Goal: Transaction & Acquisition: Download file/media

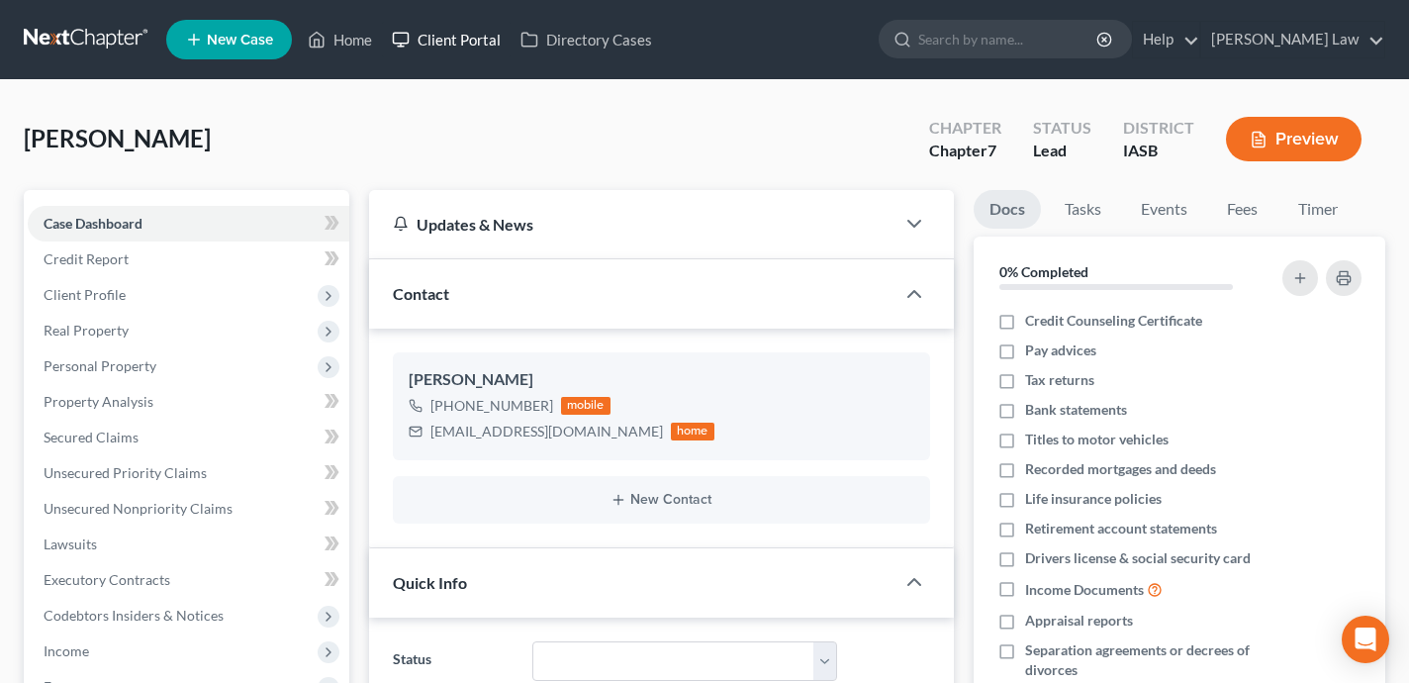
click at [452, 35] on link "Client Portal" at bounding box center [446, 40] width 129 height 36
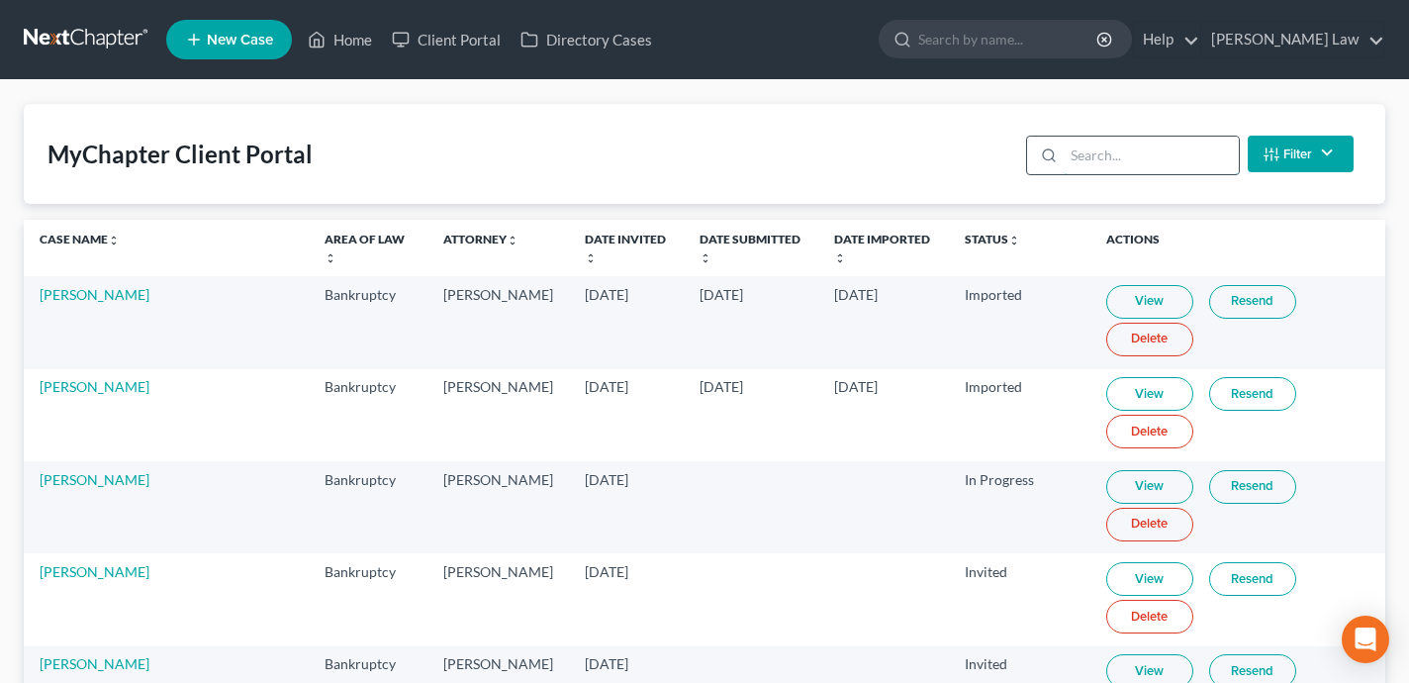
click at [1140, 166] on input "search" at bounding box center [1151, 156] width 175 height 38
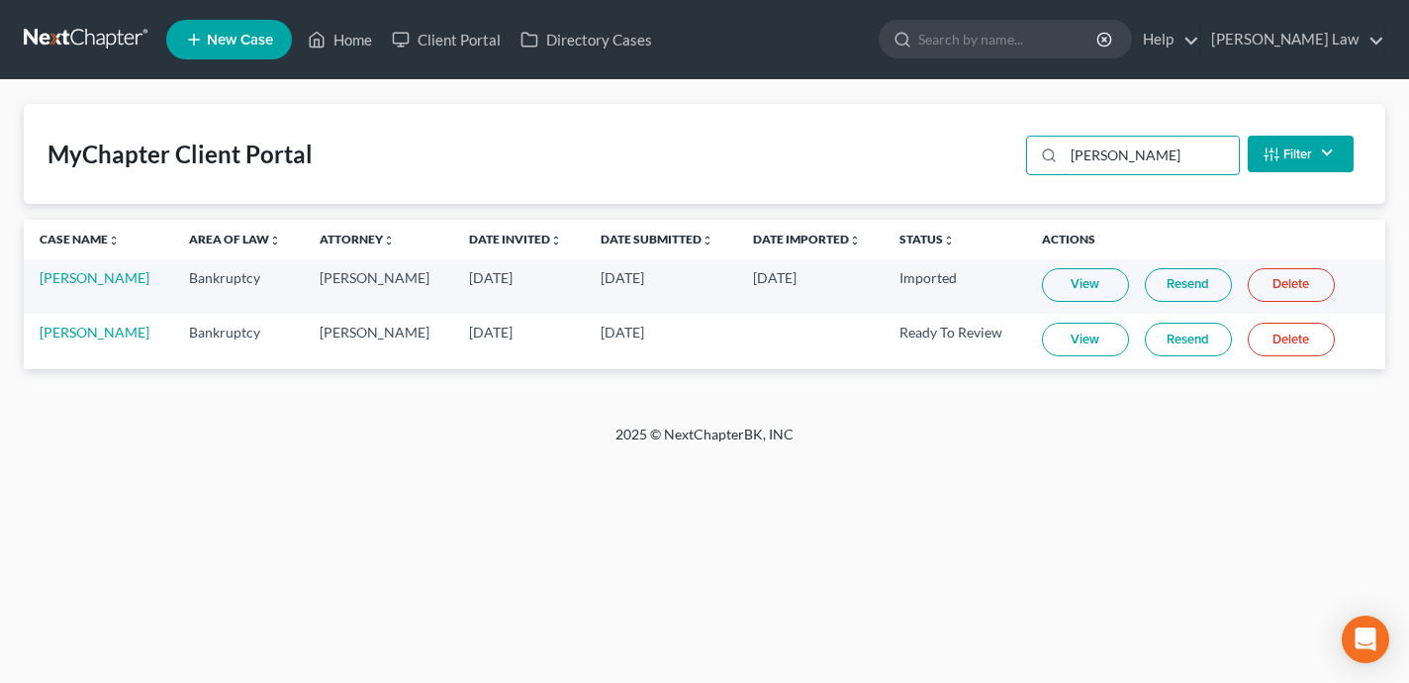
type input "duncan"
click at [1100, 345] on link "View" at bounding box center [1085, 340] width 87 height 34
click at [87, 334] on link "William Duncan" at bounding box center [95, 332] width 110 height 17
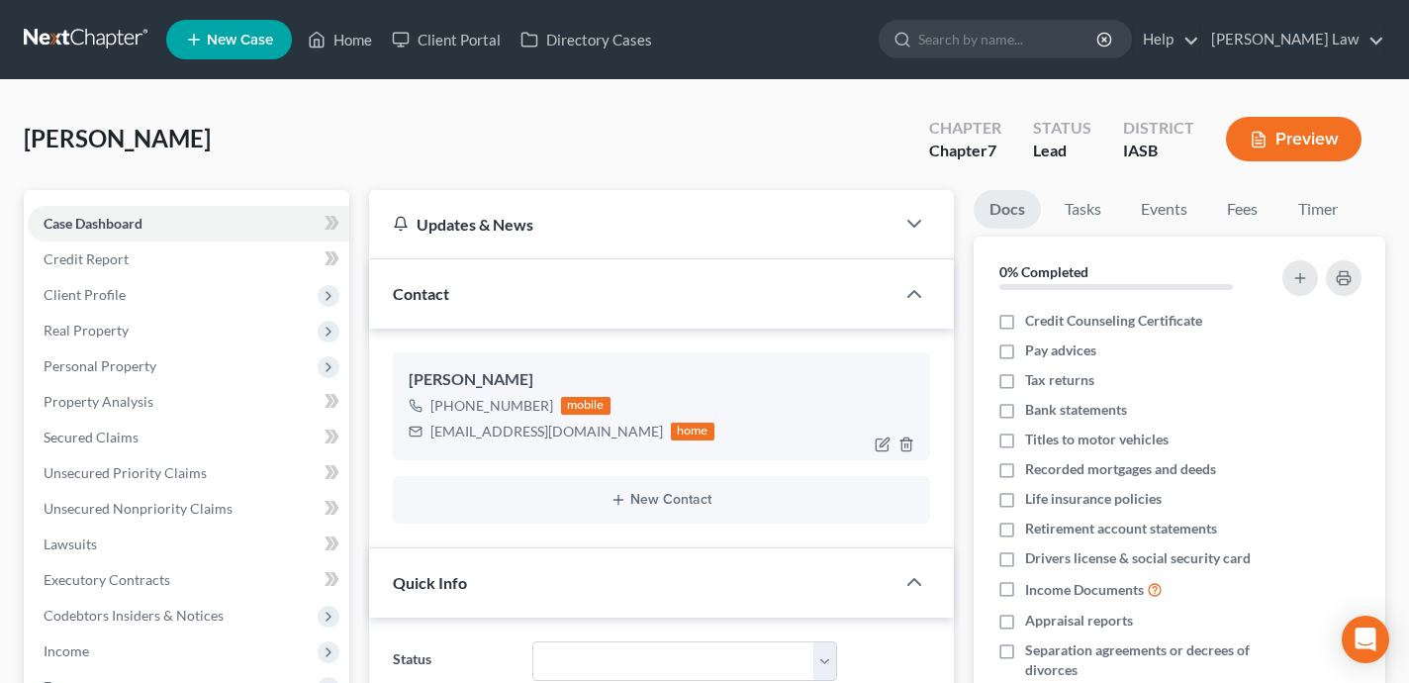
scroll to position [1314, 0]
drag, startPoint x: 577, startPoint y: 431, endPoint x: 435, endPoint y: 432, distance: 141.5
click at [435, 432] on div "wduncan80@yahoo.com" at bounding box center [546, 431] width 233 height 20
copy div "wduncan80@yahoo.com"
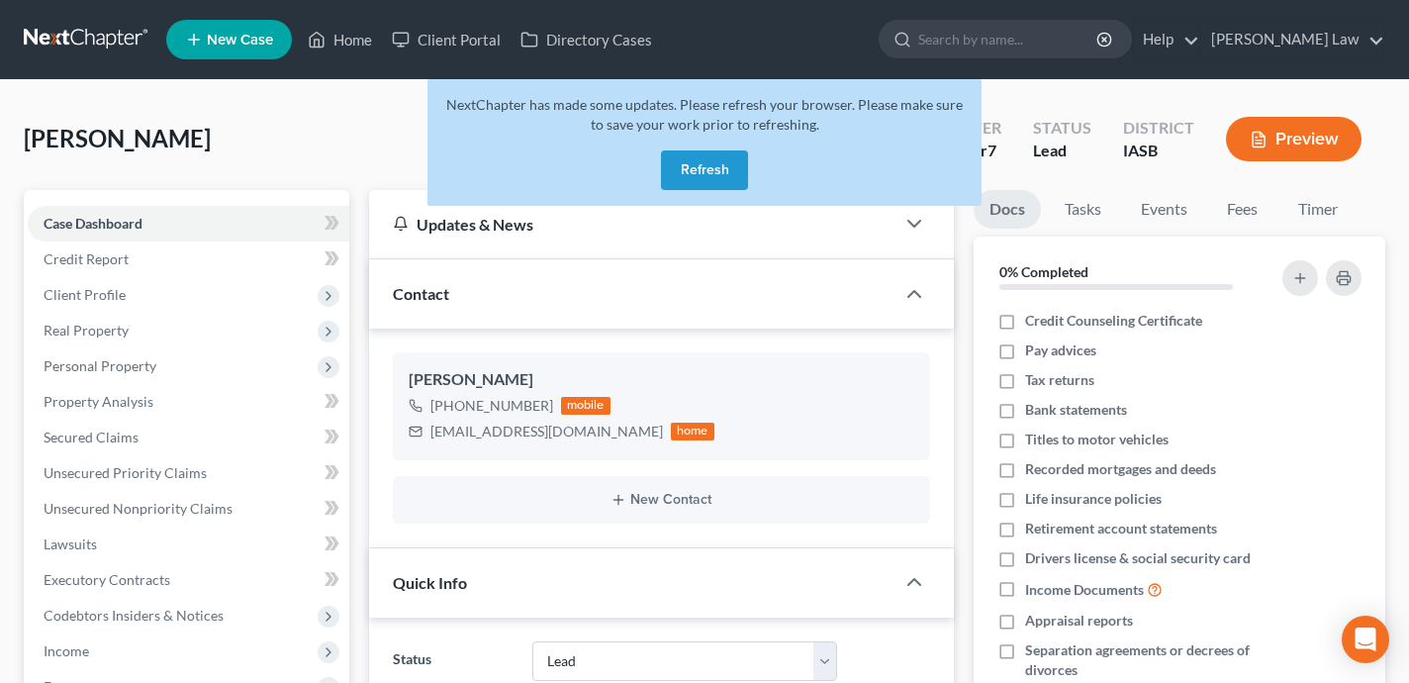
select select "10"
click at [713, 162] on button "Refresh" at bounding box center [704, 170] width 87 height 40
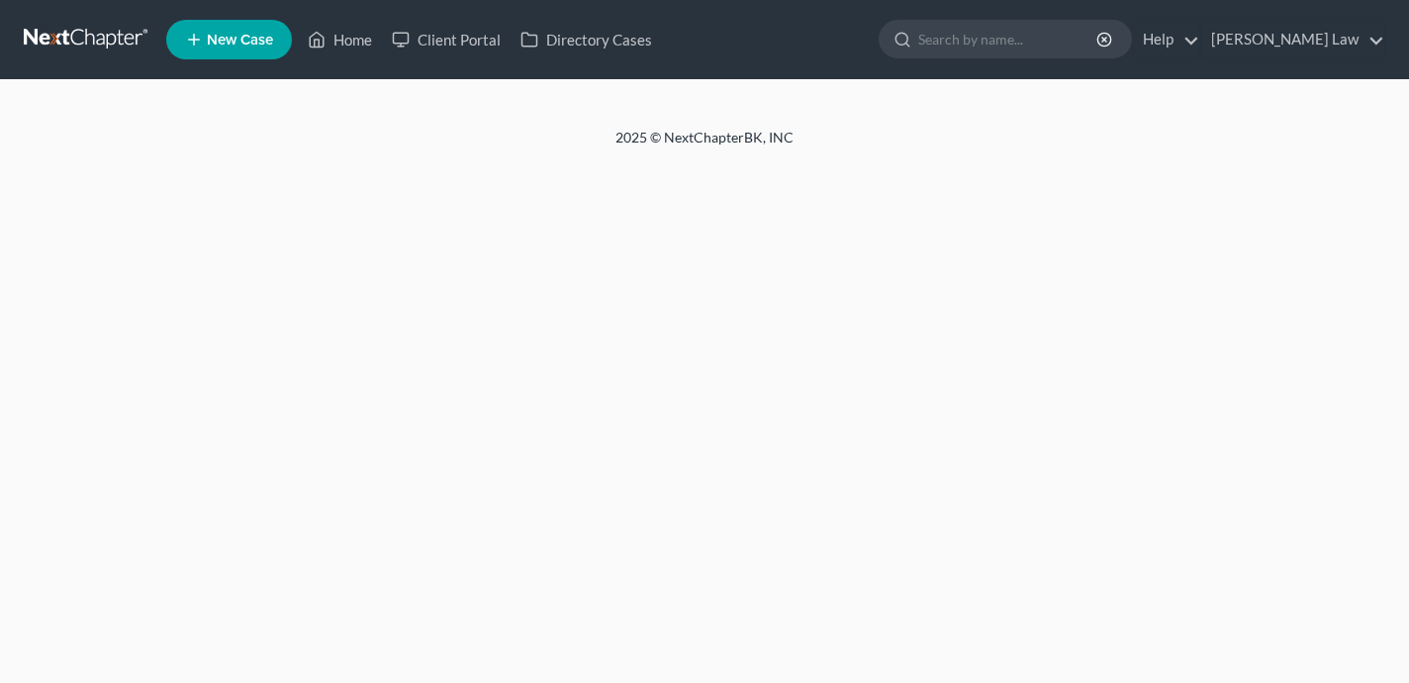
select select "10"
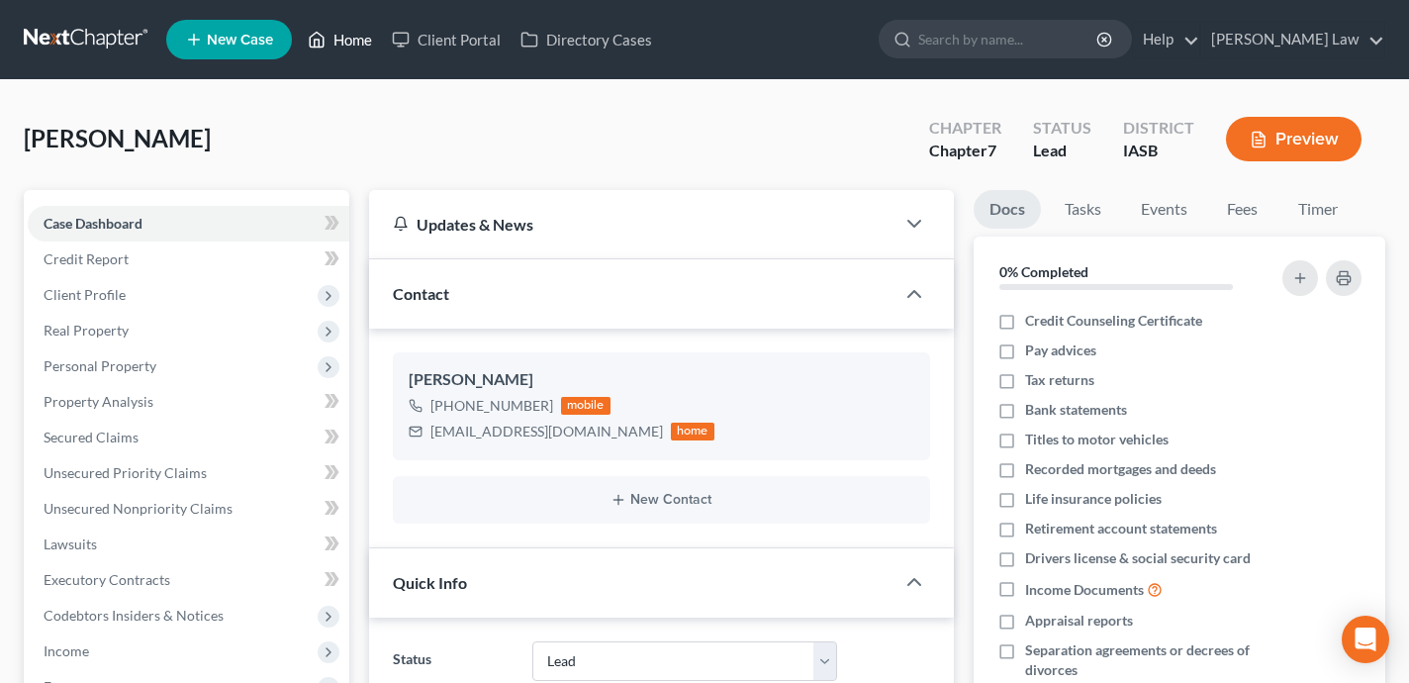
click at [353, 39] on link "Home" at bounding box center [340, 40] width 84 height 36
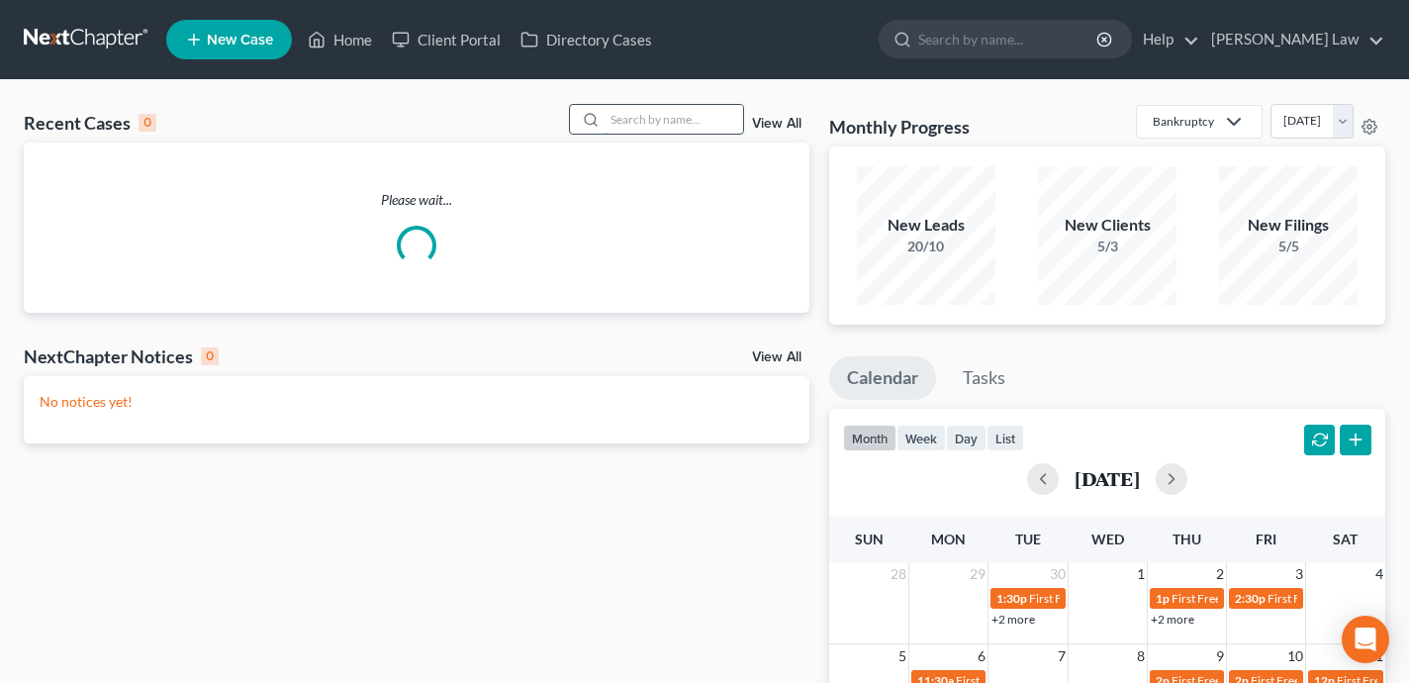
click at [688, 126] on input "search" at bounding box center [674, 119] width 139 height 29
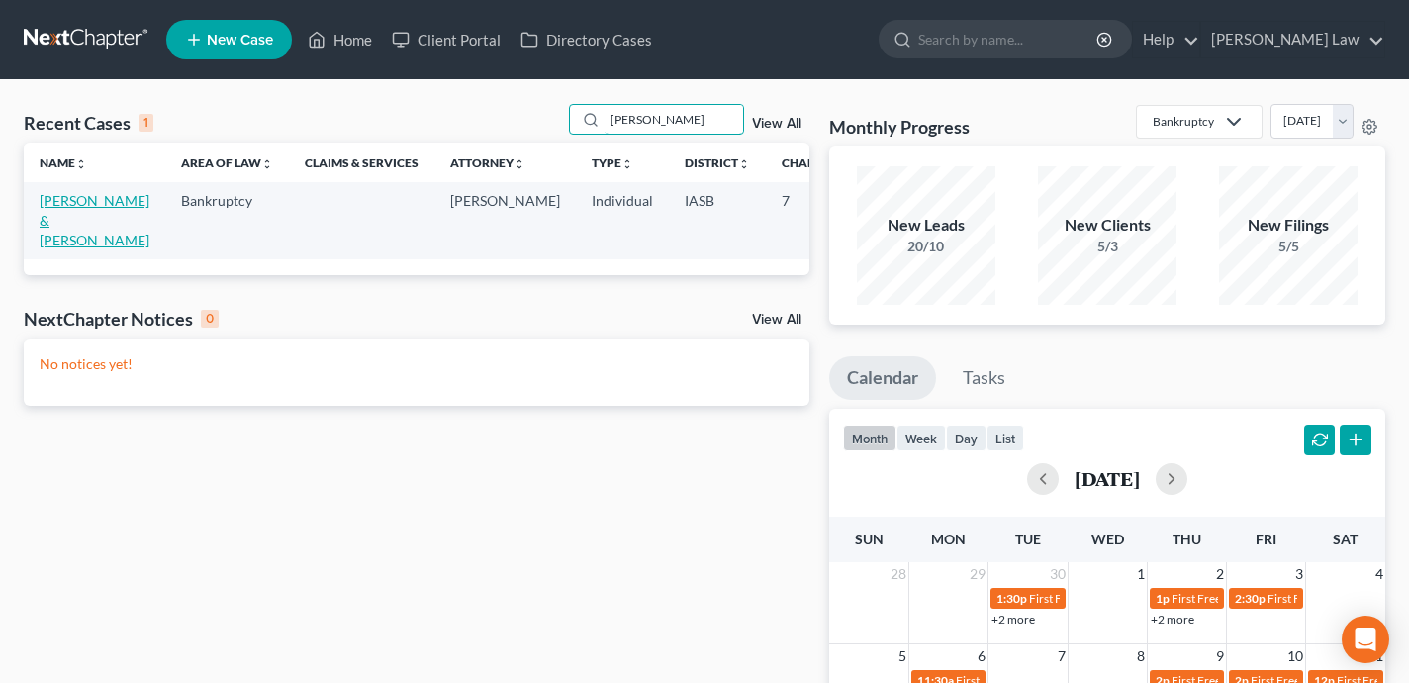
type input "doumbia"
click at [66, 237] on link "Doumbia, Sarah & Doumbia , Damsy" at bounding box center [95, 220] width 110 height 56
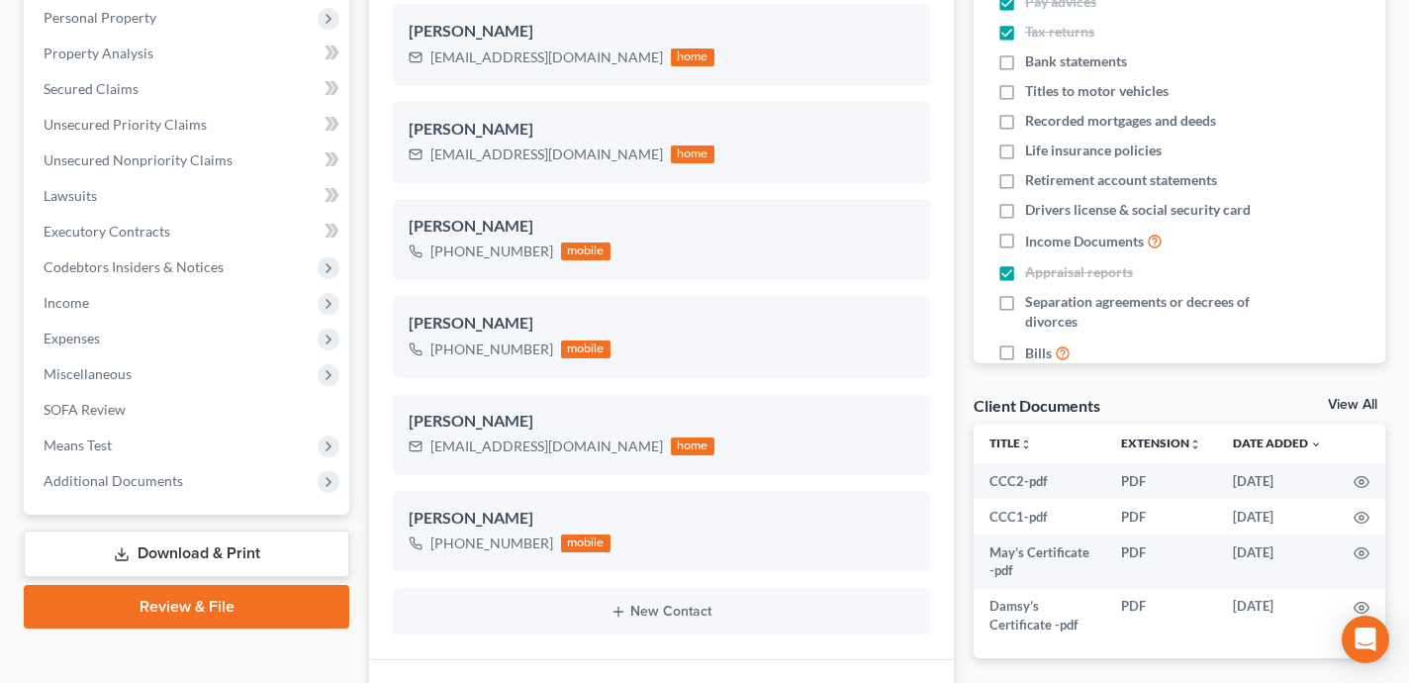
scroll to position [370, 0]
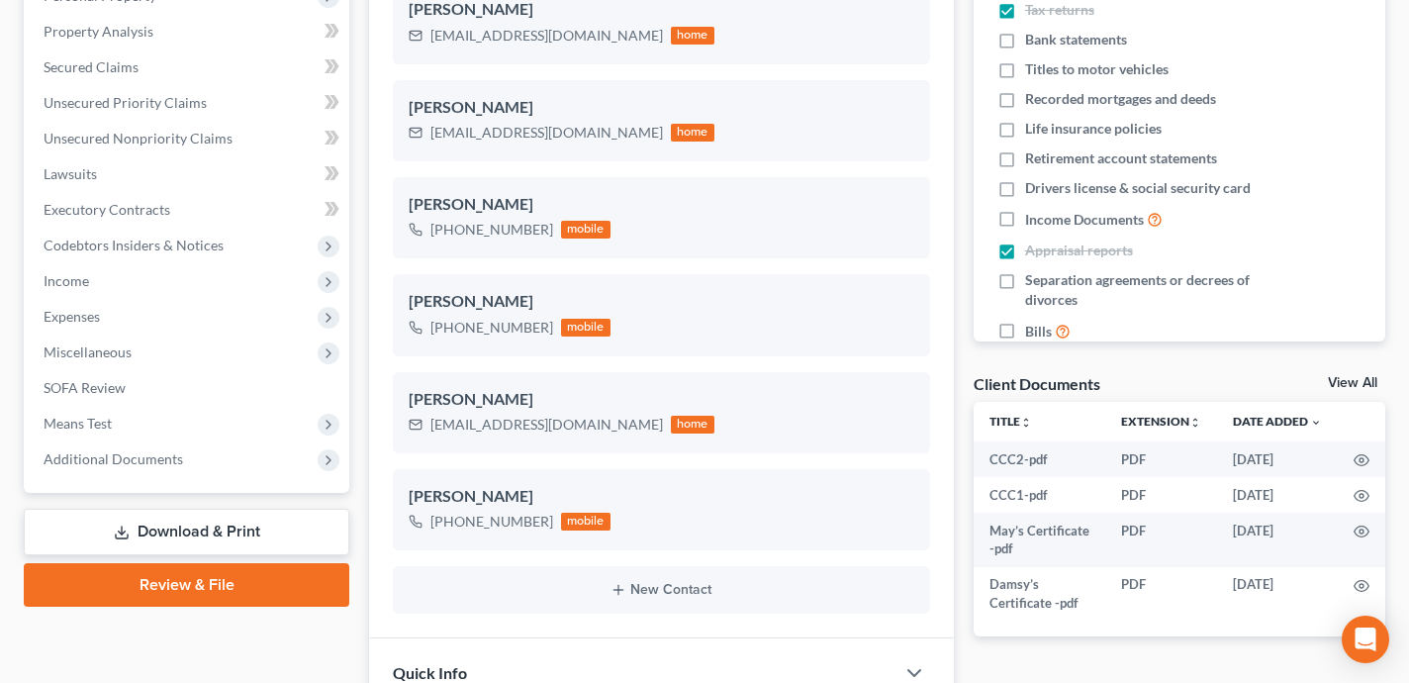
click at [265, 594] on link "Review & File" at bounding box center [187, 585] width 326 height 44
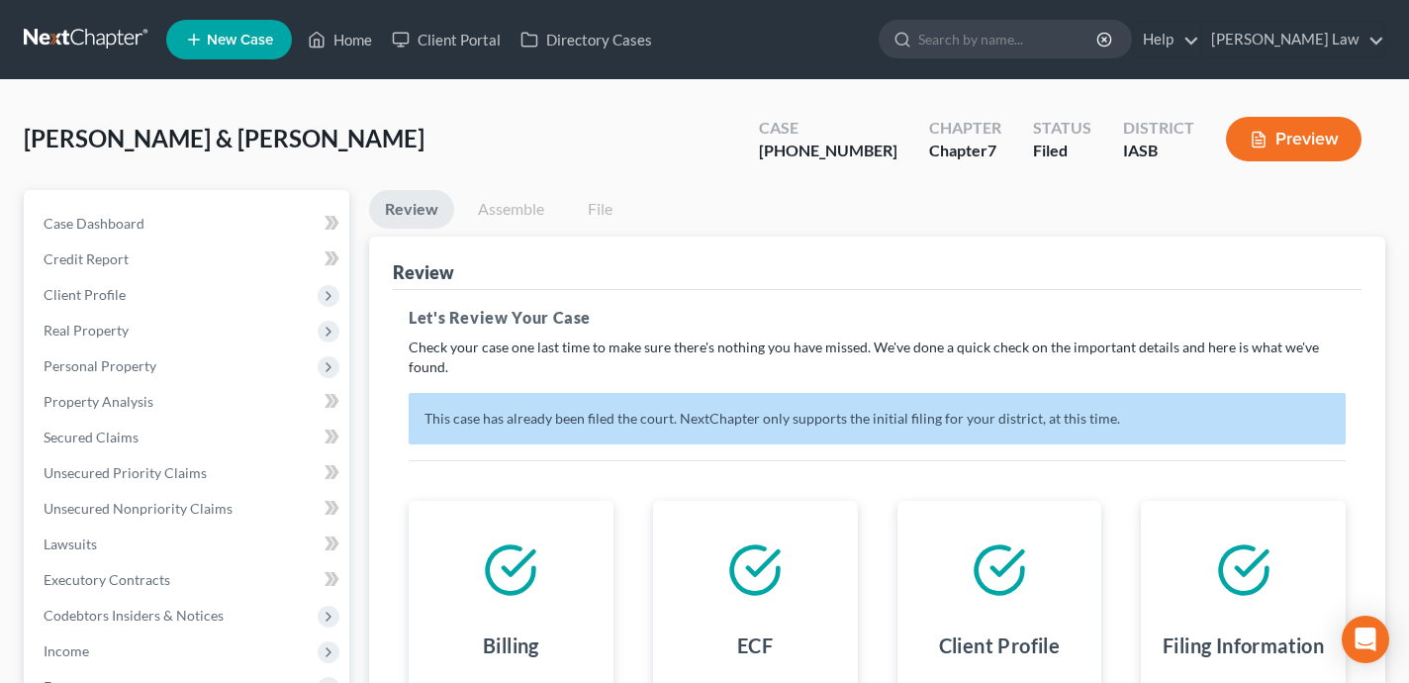
click at [525, 207] on link "Assemble" at bounding box center [511, 209] width 98 height 39
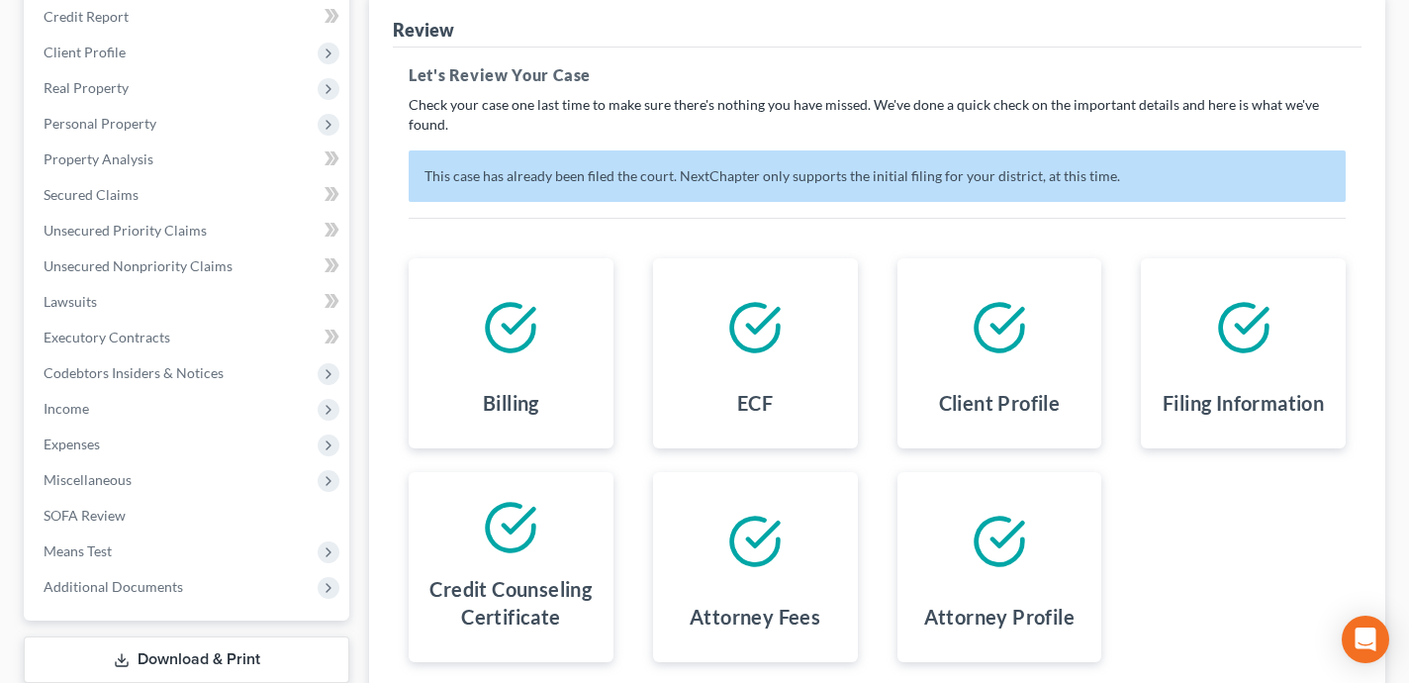
scroll to position [406, 0]
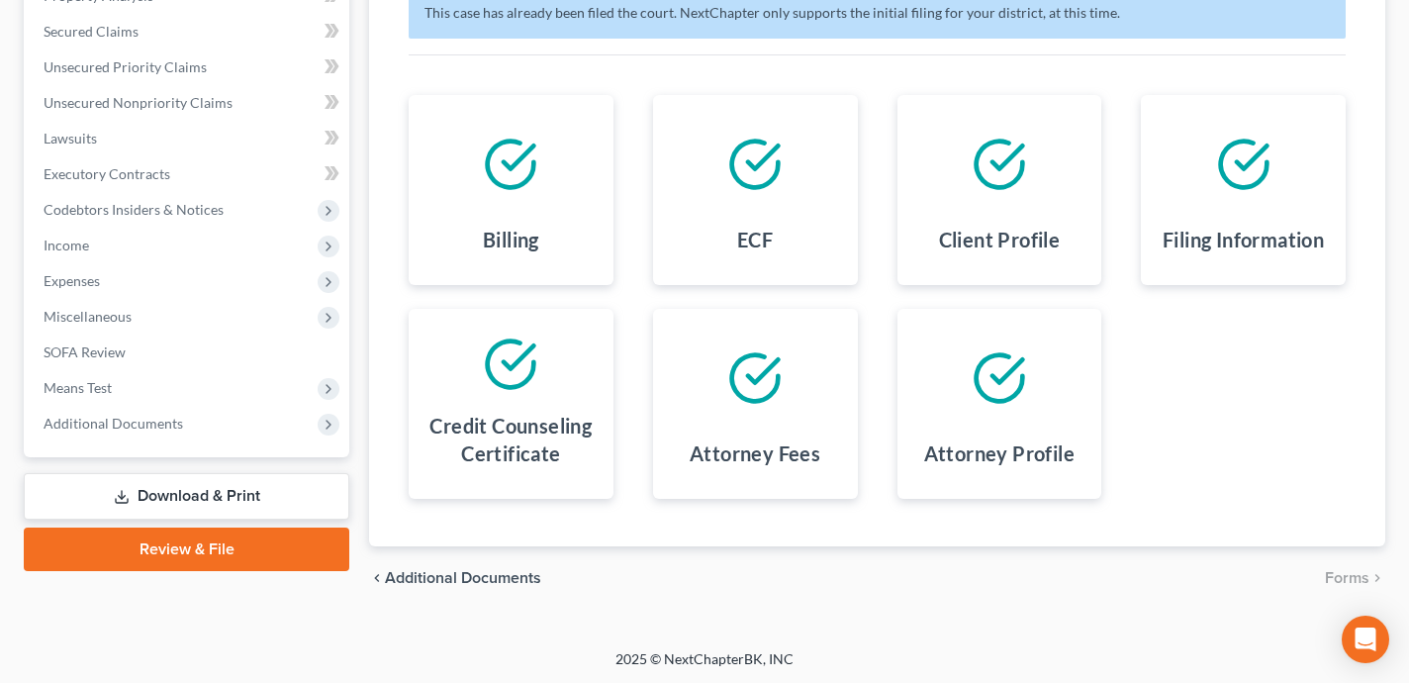
click at [234, 493] on link "Download & Print" at bounding box center [187, 496] width 326 height 47
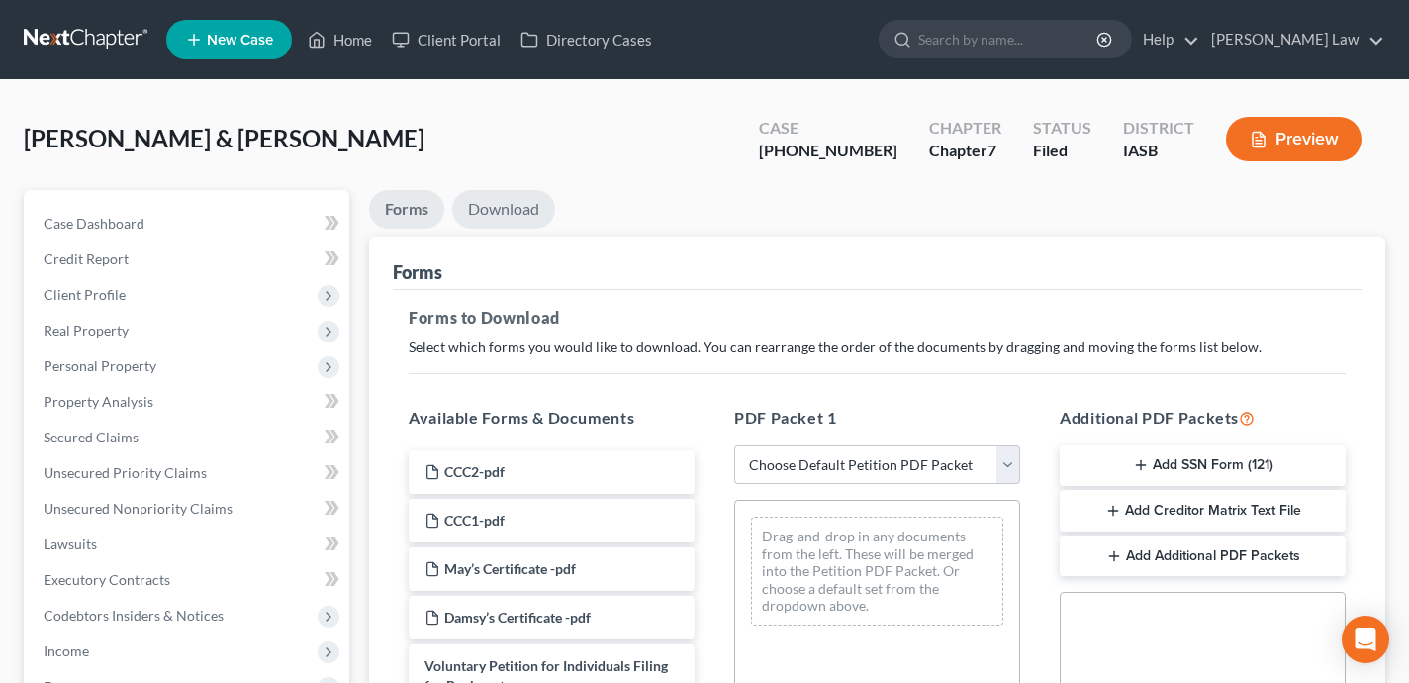
click at [512, 214] on link "Download" at bounding box center [503, 209] width 103 height 39
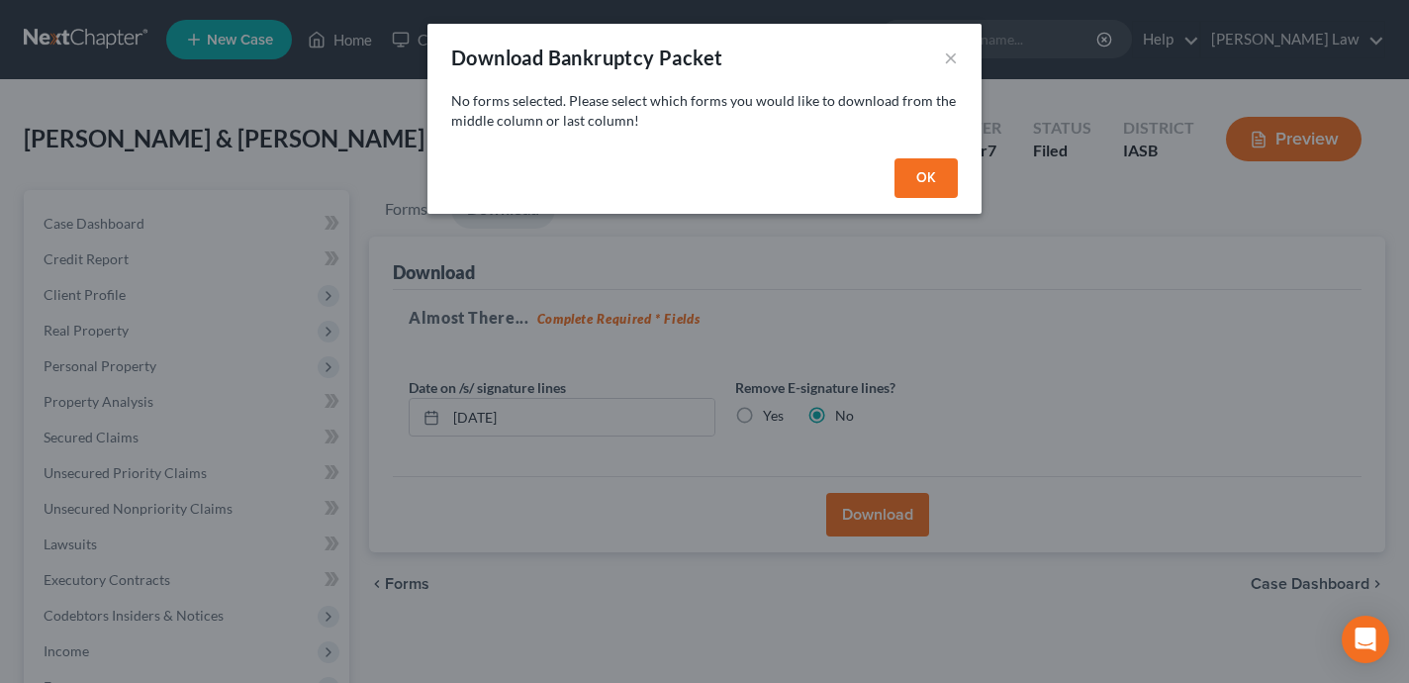
click at [930, 167] on button "OK" at bounding box center [925, 178] width 63 height 40
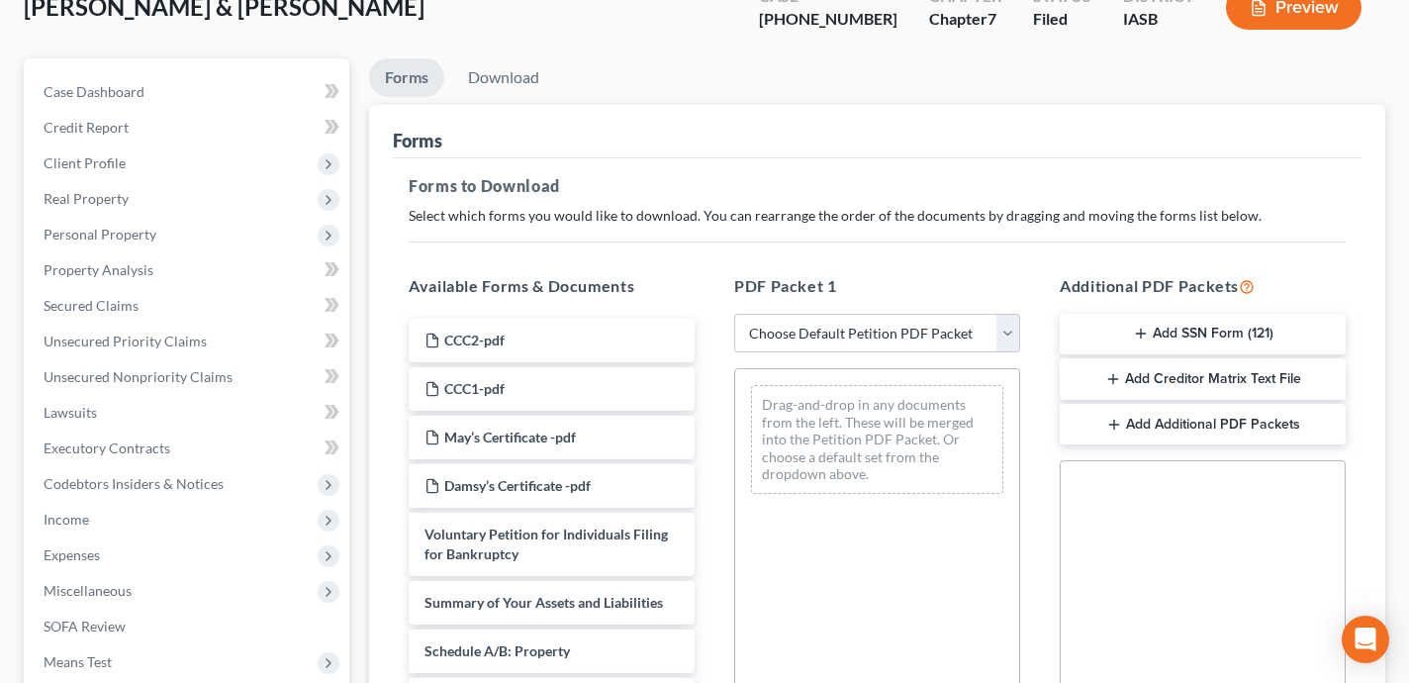
scroll to position [150, 0]
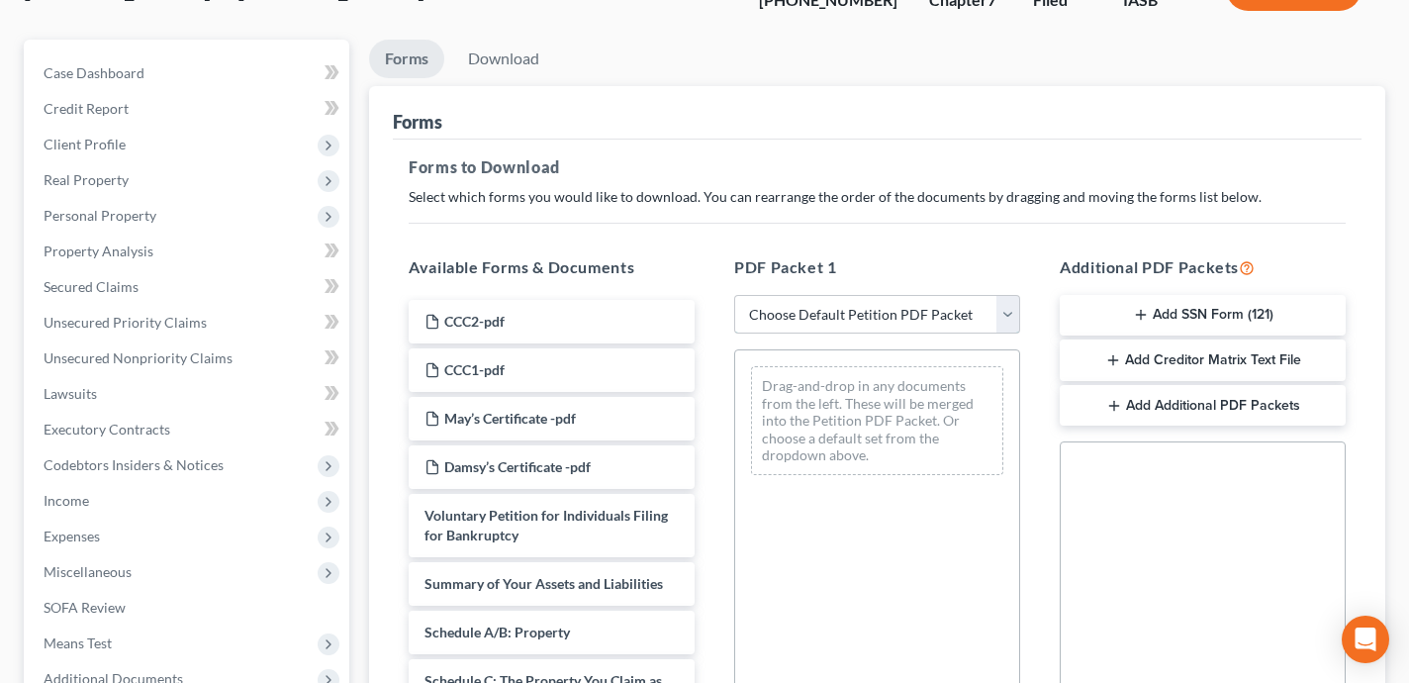
click at [824, 325] on select "Choose Default Petition PDF Packet Complete Bankruptcy Petition (all forms and …" at bounding box center [877, 315] width 286 height 40
select select "2"
click at [734, 295] on select "Choose Default Petition PDF Packet Complete Bankruptcy Petition (all forms and …" at bounding box center [877, 315] width 286 height 40
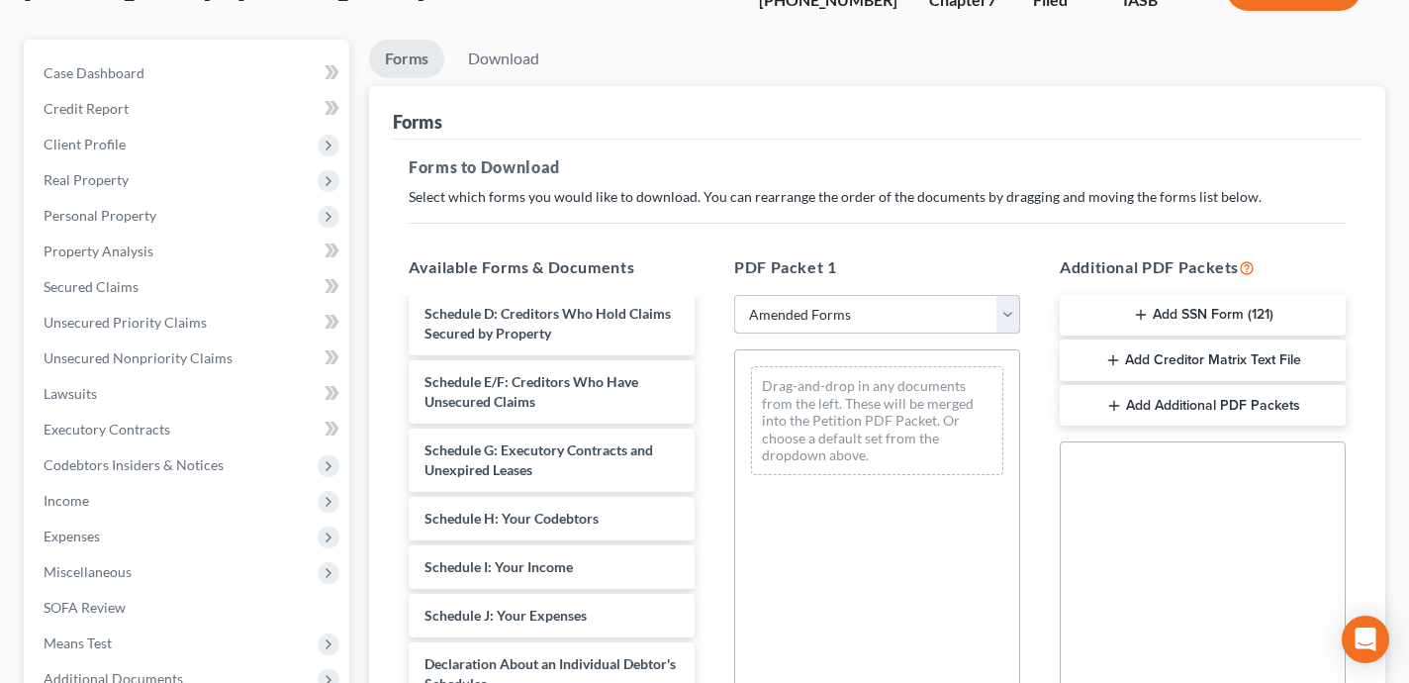
scroll to position [551, 0]
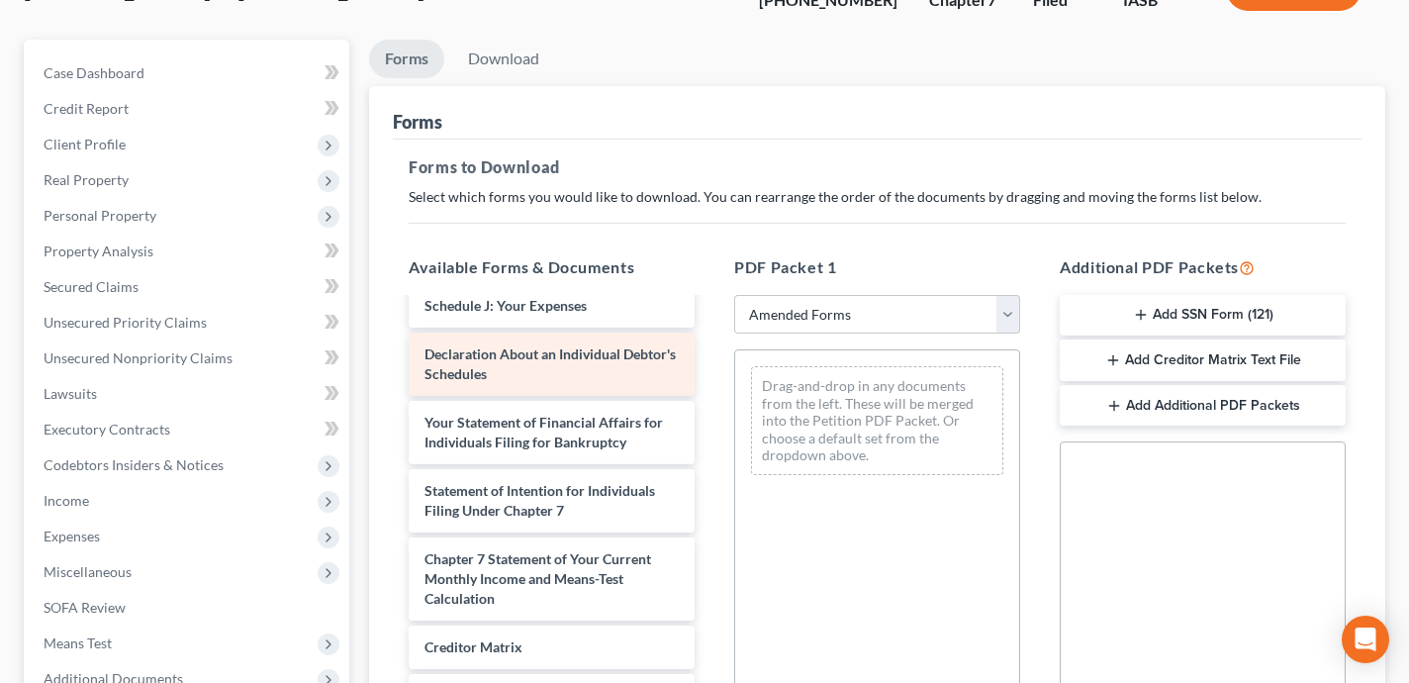
click at [620, 362] on div "Voluntary Petition for Individuals Filing for Bankruptcy Summary of Your Assets…" at bounding box center [552, 291] width 318 height 1085
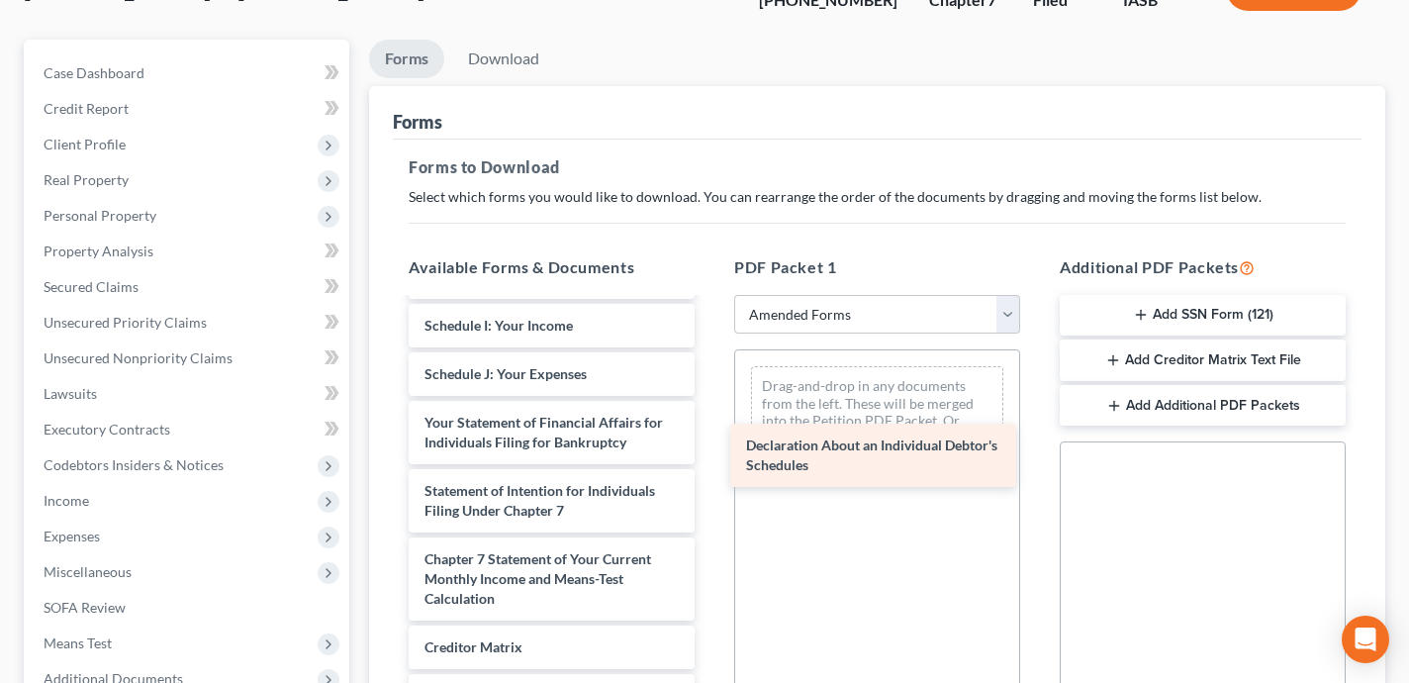
scroll to position [483, 0]
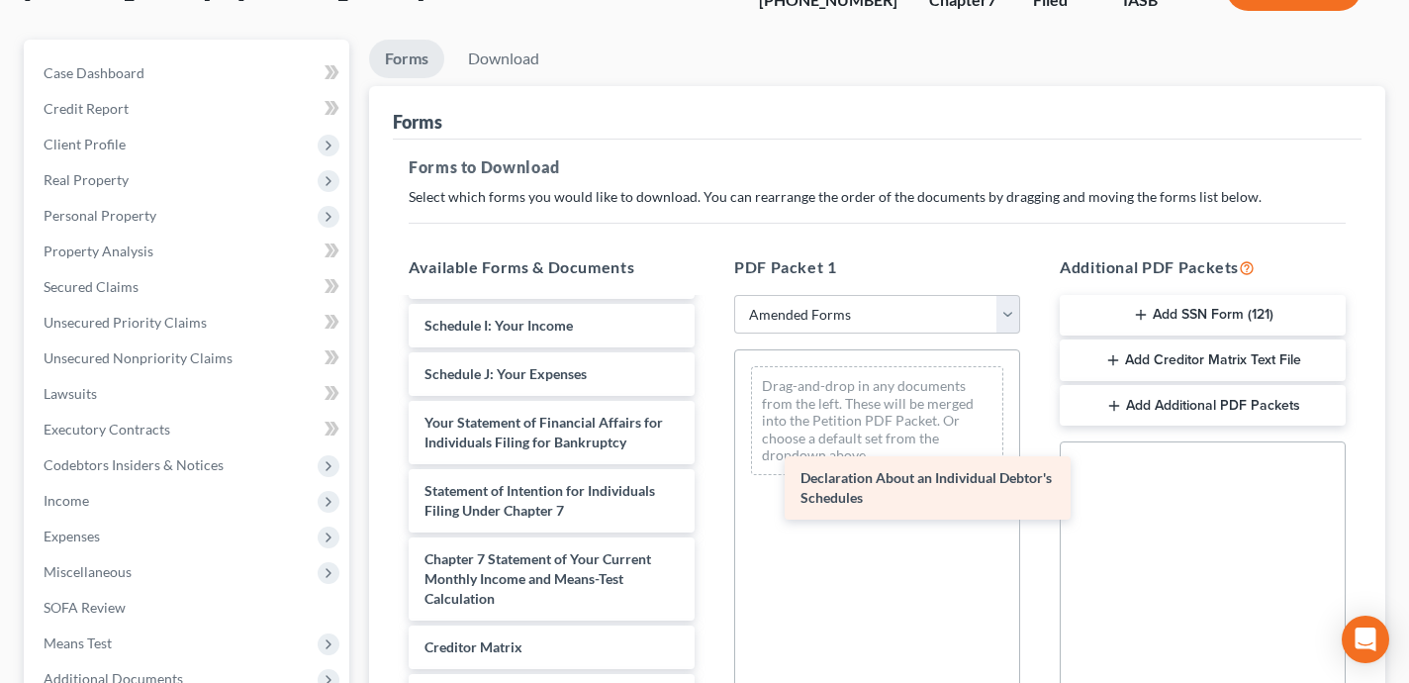
drag, startPoint x: 547, startPoint y: 368, endPoint x: 922, endPoint y: 493, distance: 395.2
click at [710, 493] on div "Declaration About an Individual Debtor's Schedules Voluntary Petition for Indiv…" at bounding box center [552, 325] width 318 height 1017
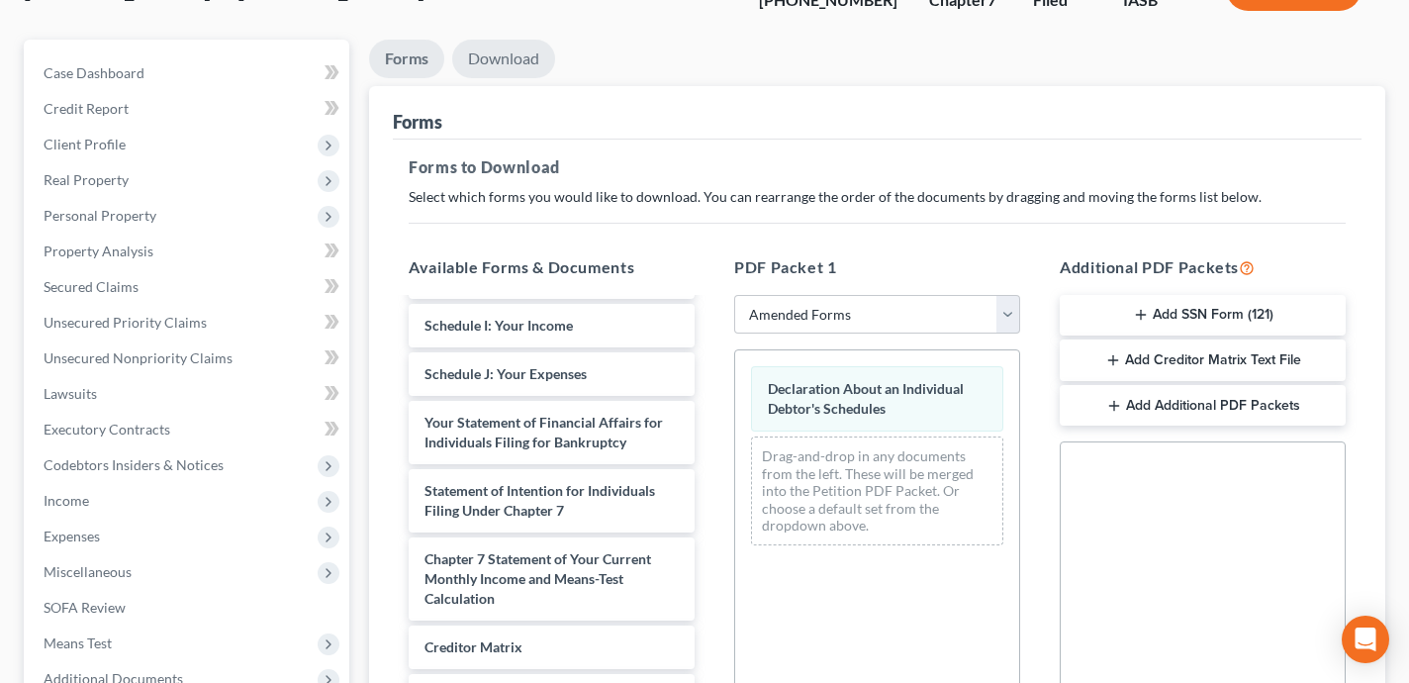
click at [516, 65] on link "Download" at bounding box center [503, 59] width 103 height 39
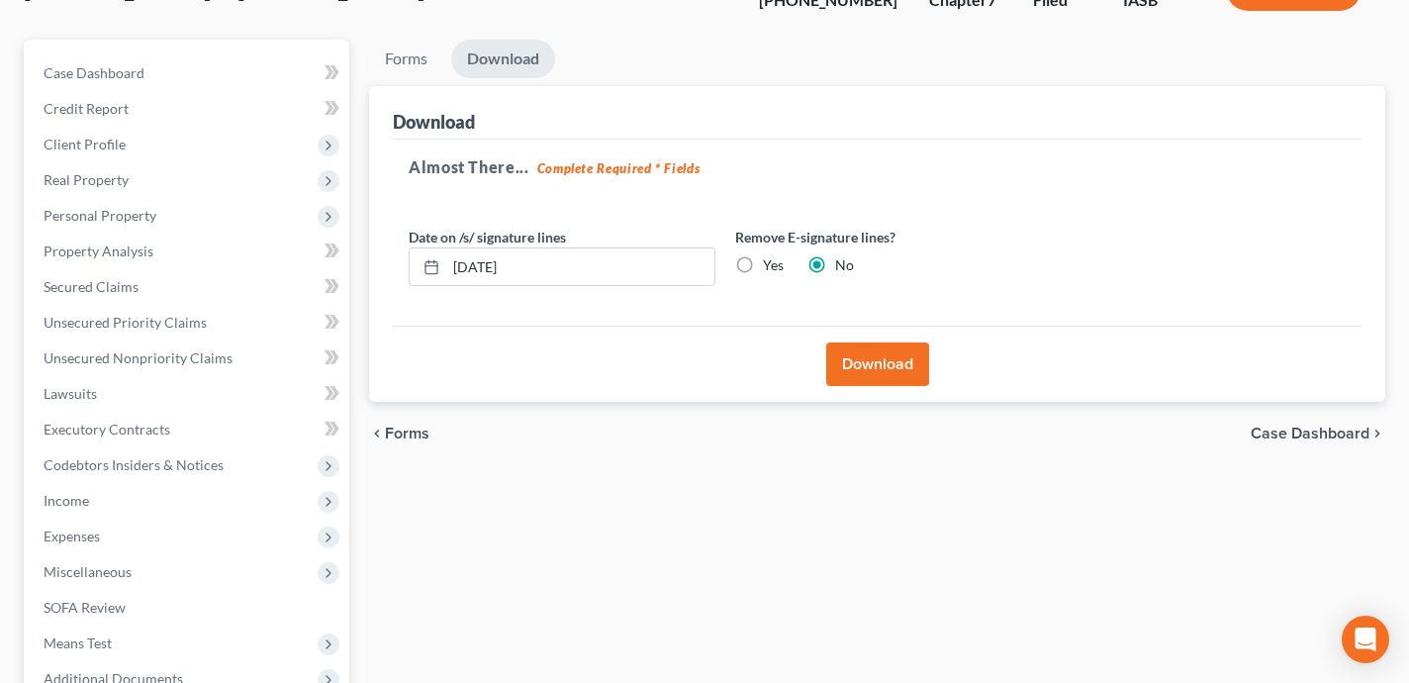
click at [889, 360] on button "Download" at bounding box center [877, 364] width 103 height 44
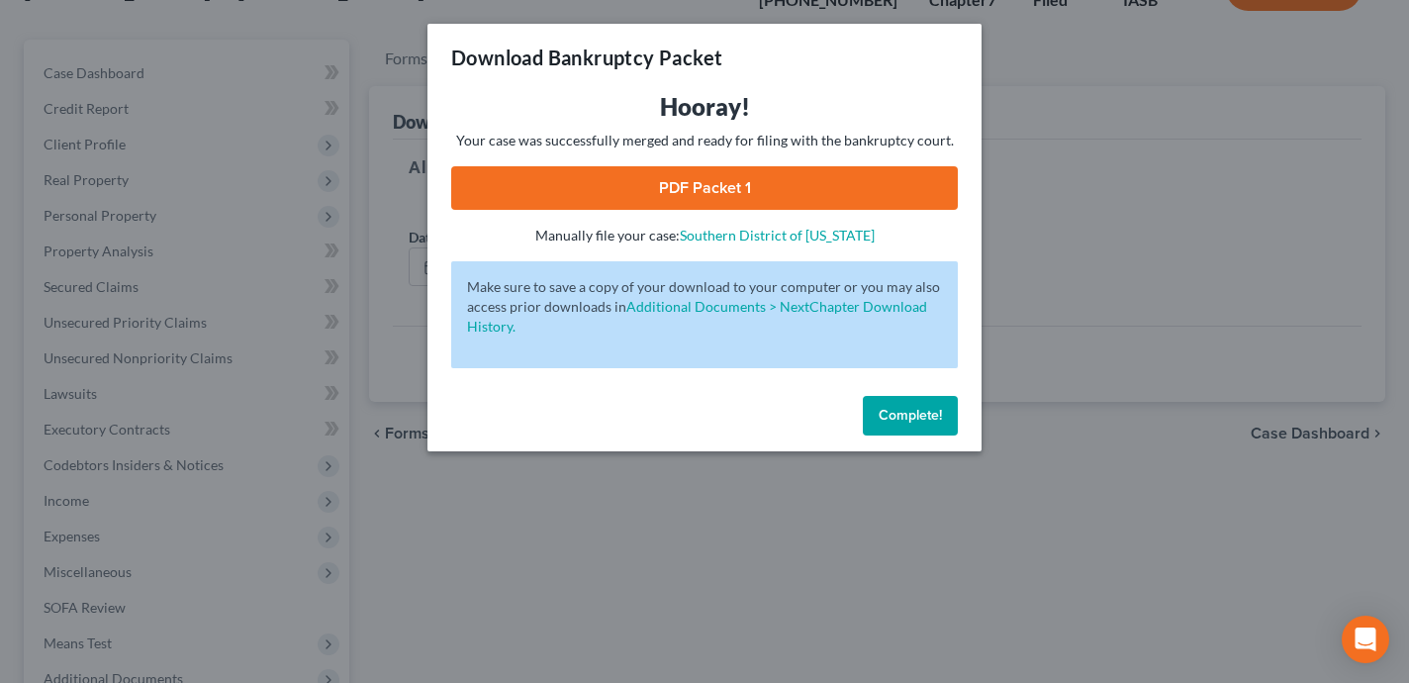
click at [741, 187] on link "PDF Packet 1" at bounding box center [704, 188] width 507 height 44
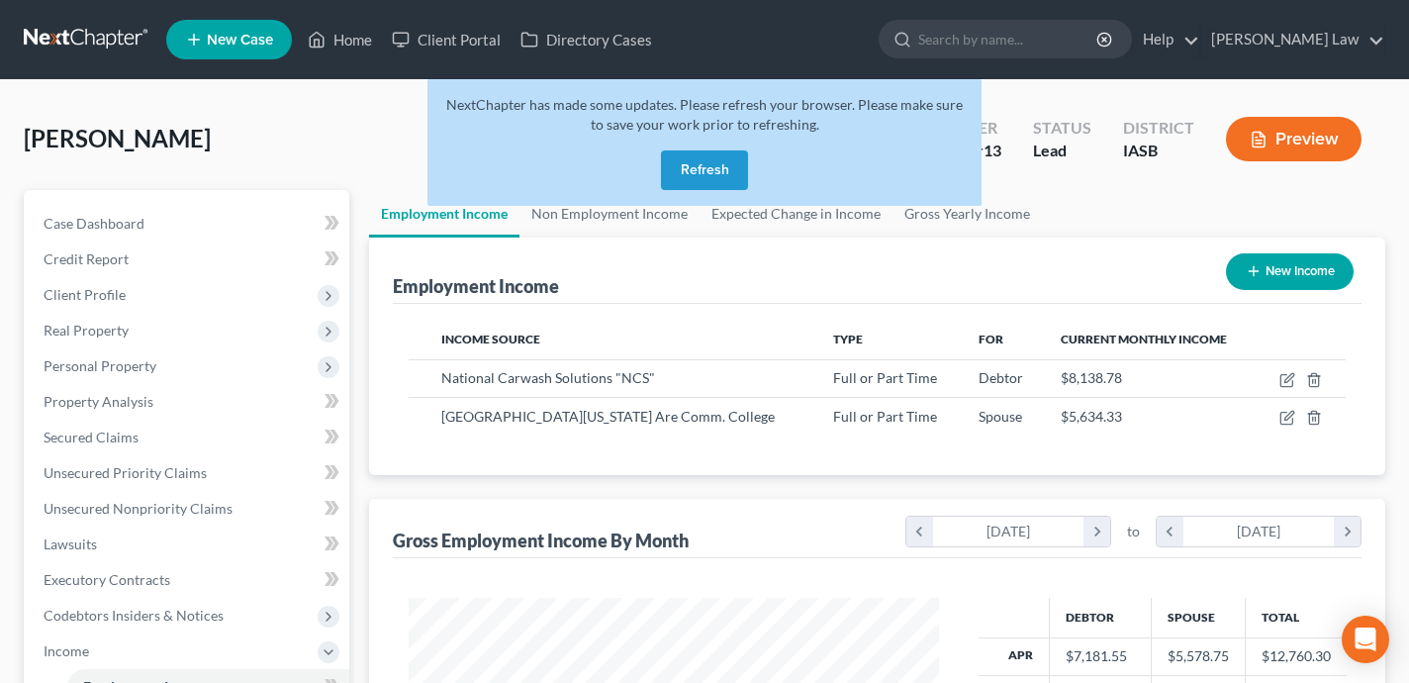
scroll to position [354, 569]
click at [743, 159] on button "Refresh" at bounding box center [704, 170] width 87 height 40
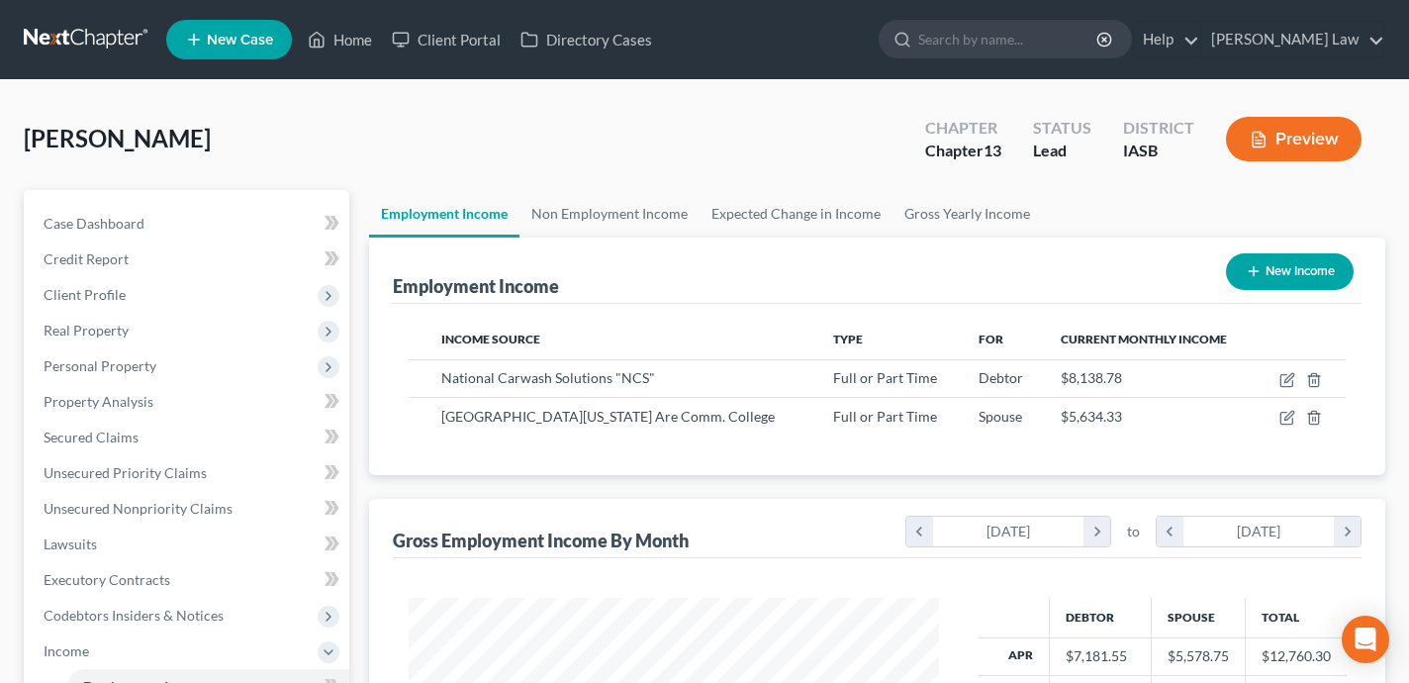
scroll to position [354, 569]
